Goal: Transaction & Acquisition: Purchase product/service

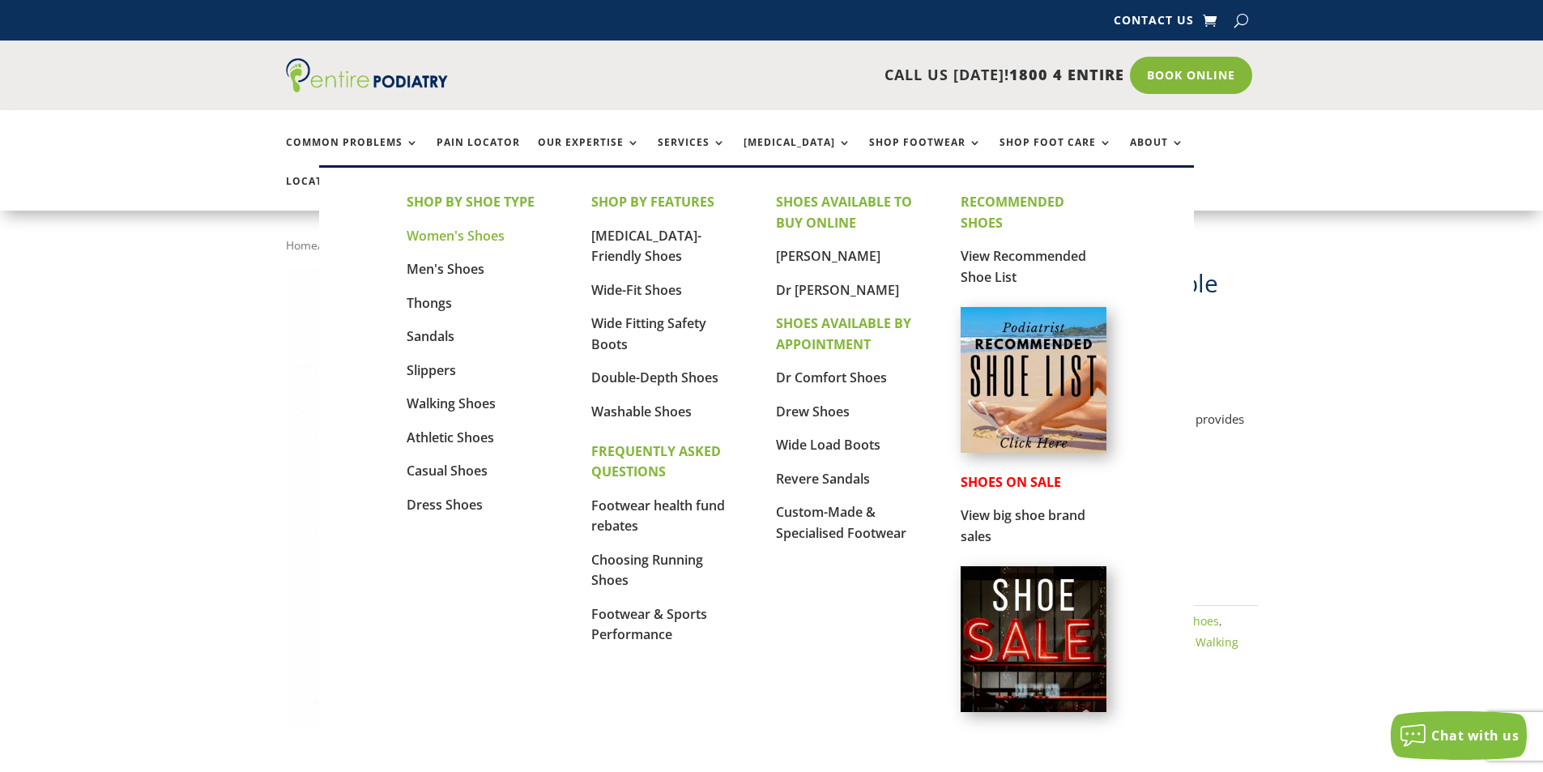
click at [445, 241] on link "Women's Shoes" at bounding box center [456, 236] width 98 height 18
click at [809, 376] on link "Dr Comfort Shoes" at bounding box center [831, 377] width 111 height 18
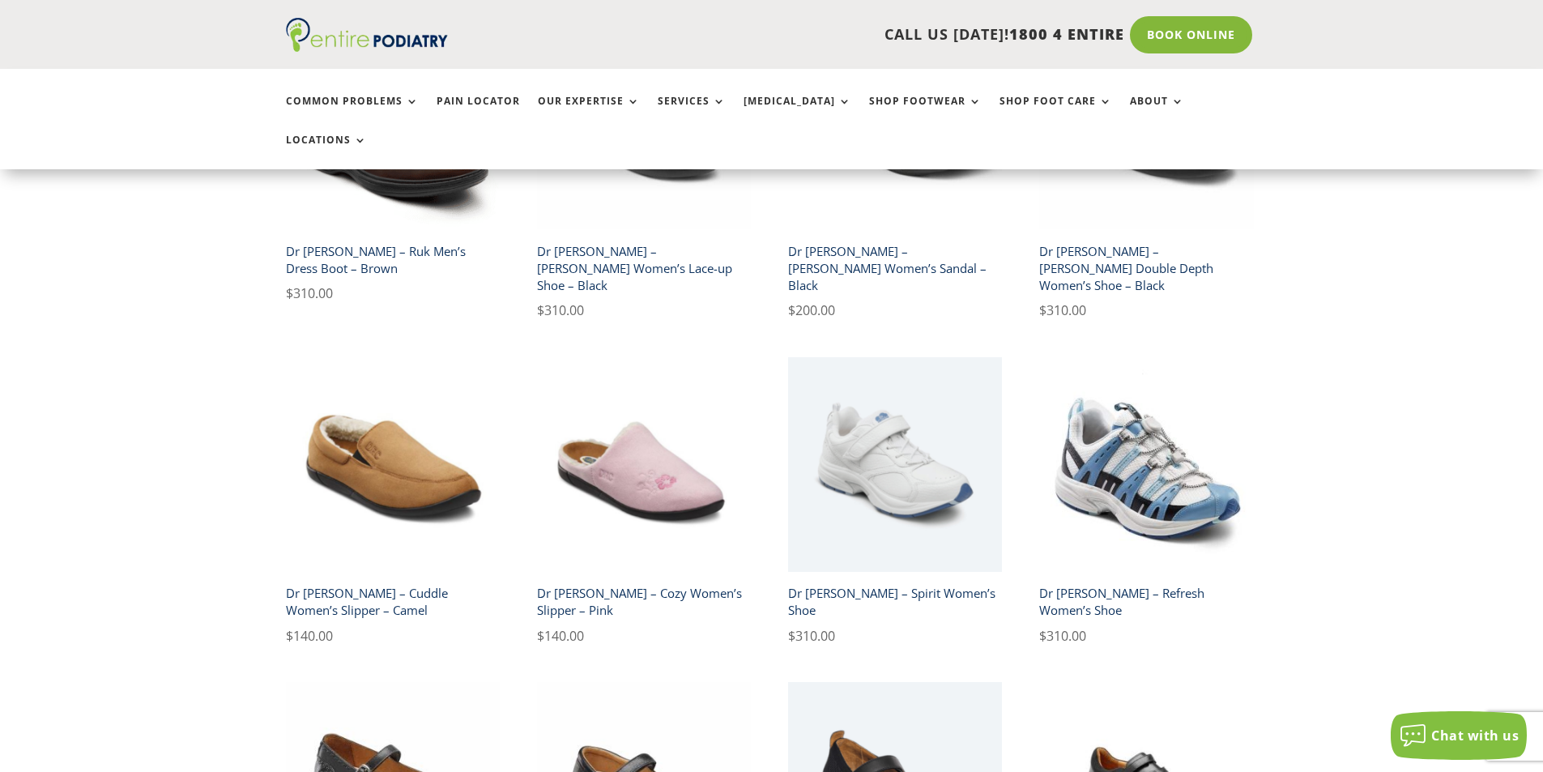
scroll to position [1231, 0]
click at [1139, 578] on h2 "Dr [PERSON_NAME] – Refresh Women’s Shoe" at bounding box center [1146, 601] width 215 height 46
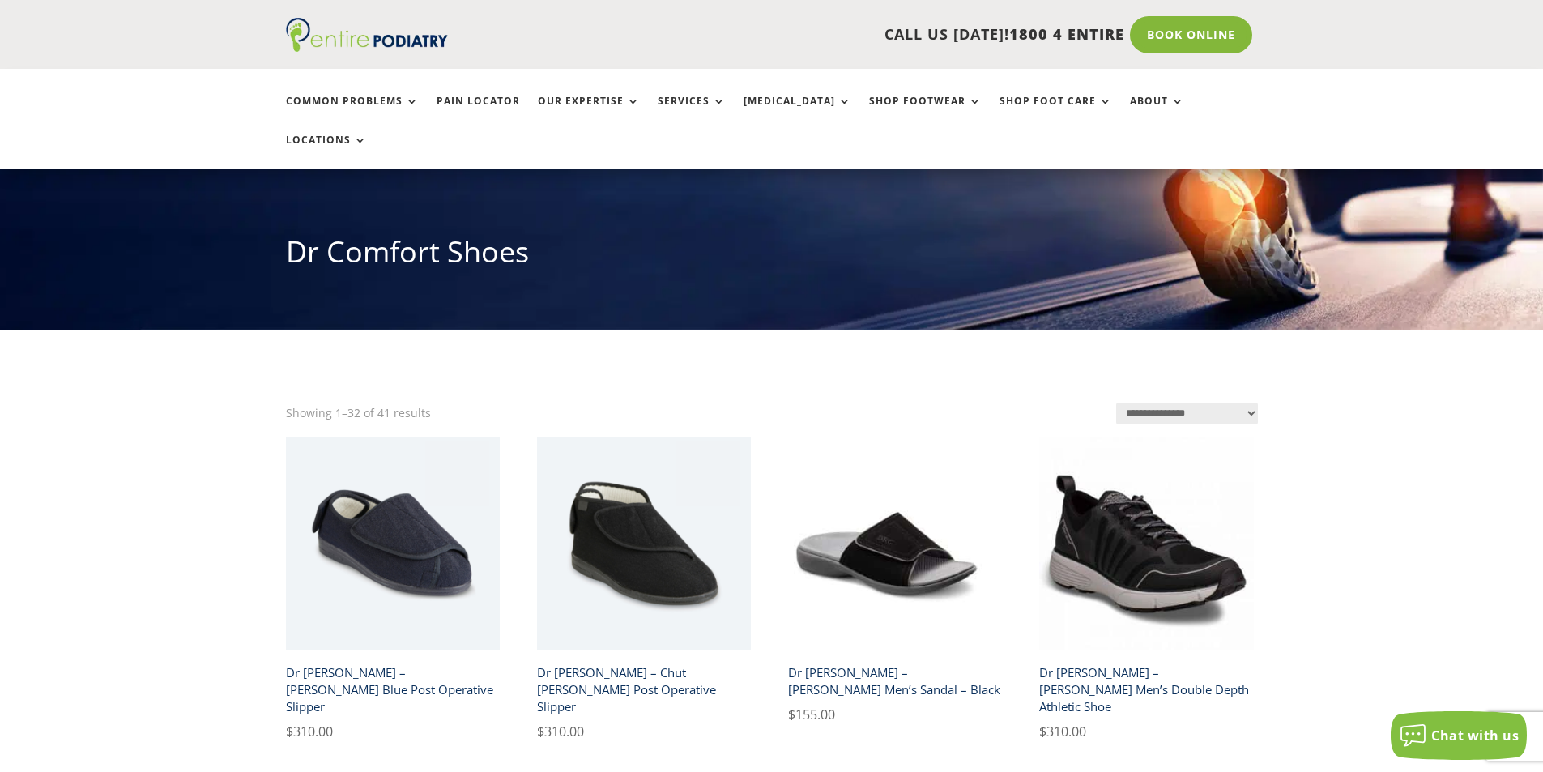
scroll to position [0, 0]
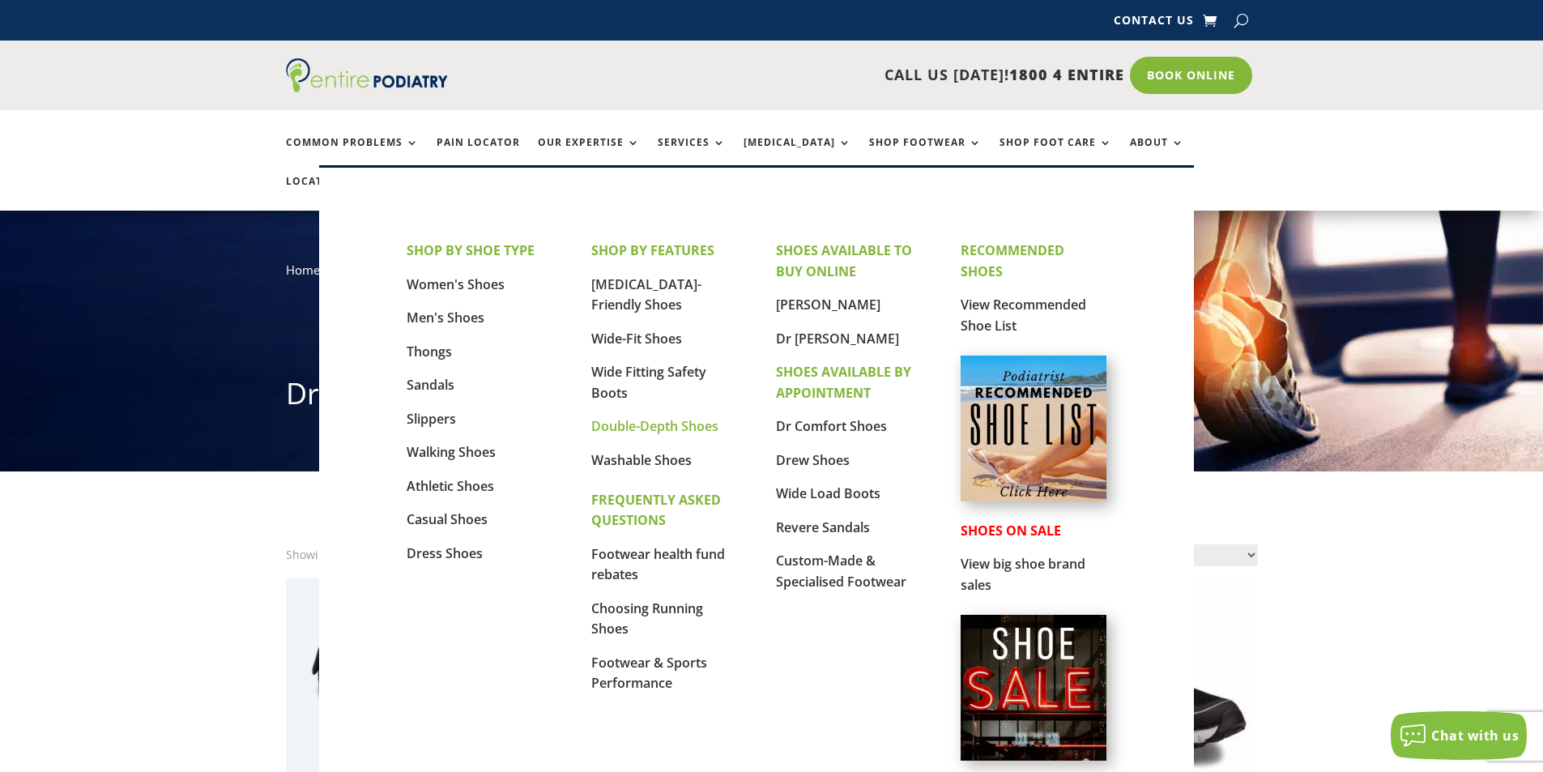
click at [611, 428] on link "Double-Depth Shoes" at bounding box center [654, 426] width 127 height 18
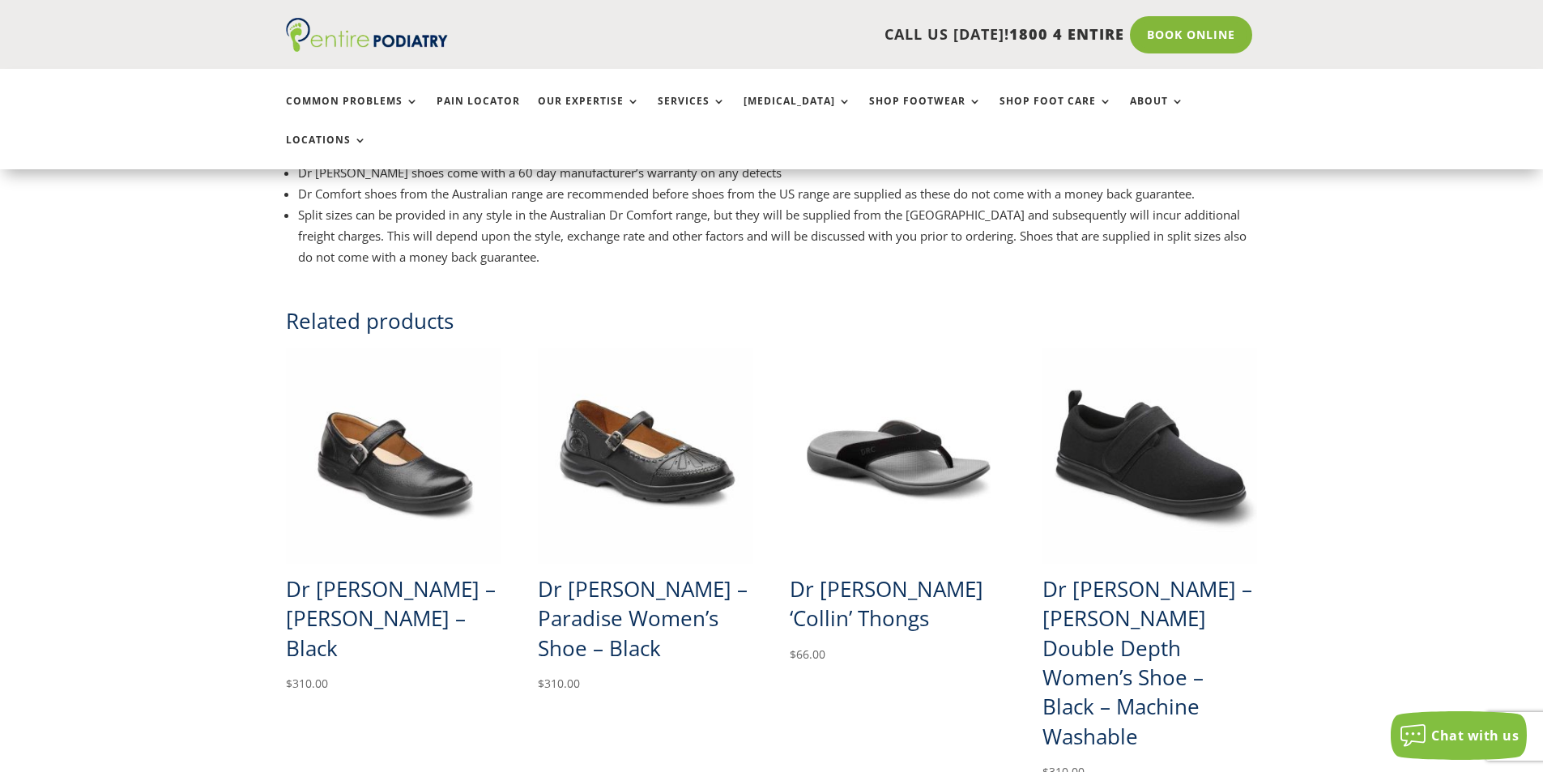
scroll to position [1360, 0]
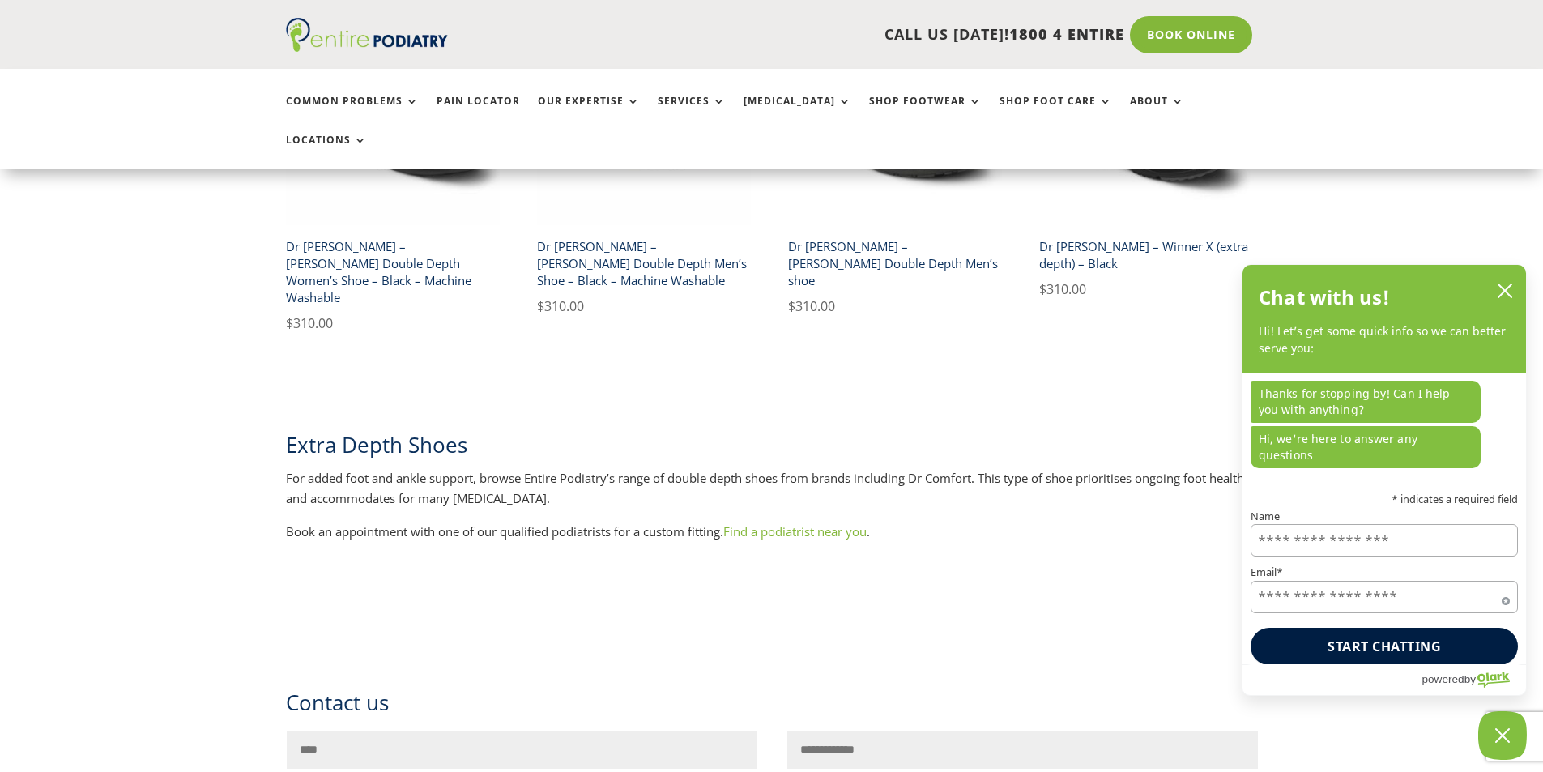
scroll to position [1555, 0]
click at [1502, 299] on icon "close chatbox" at bounding box center [1504, 291] width 16 height 16
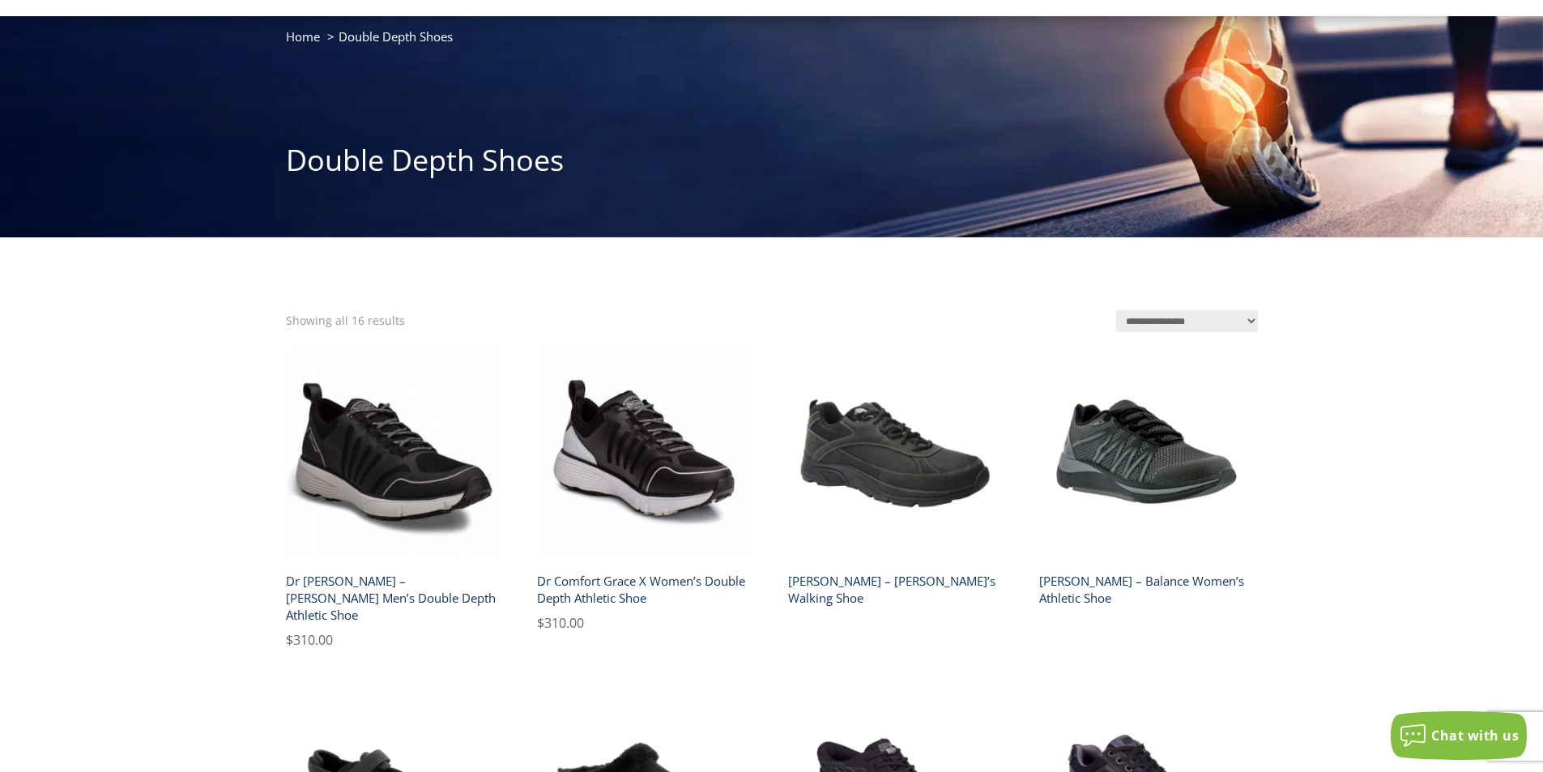
scroll to position [0, 0]
